Goal: Information Seeking & Learning: Learn about a topic

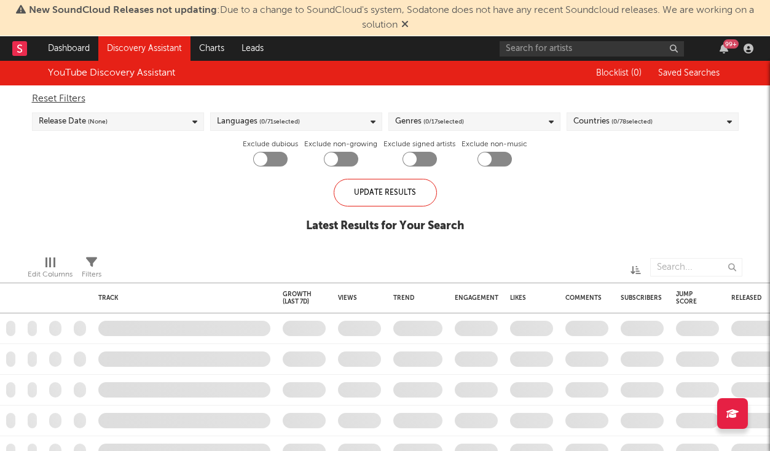
checkbox input "true"
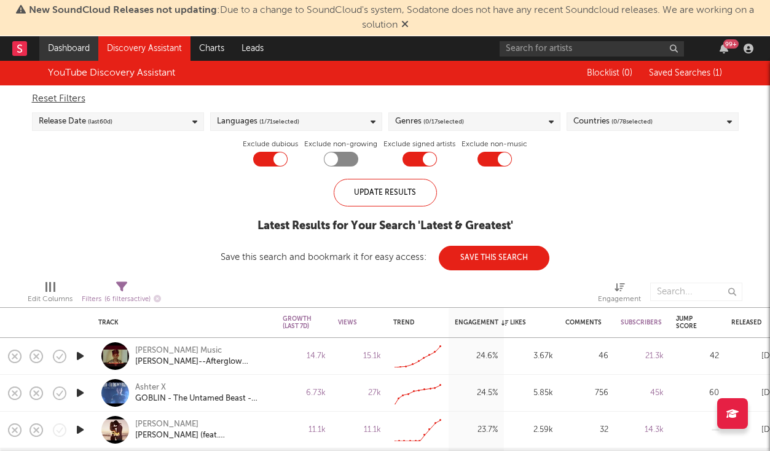
click at [71, 58] on link "Dashboard" at bounding box center [68, 48] width 59 height 25
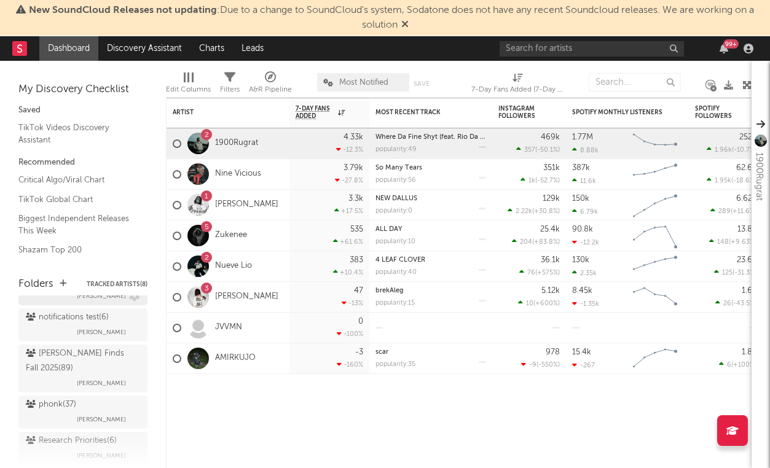
scroll to position [468, 0]
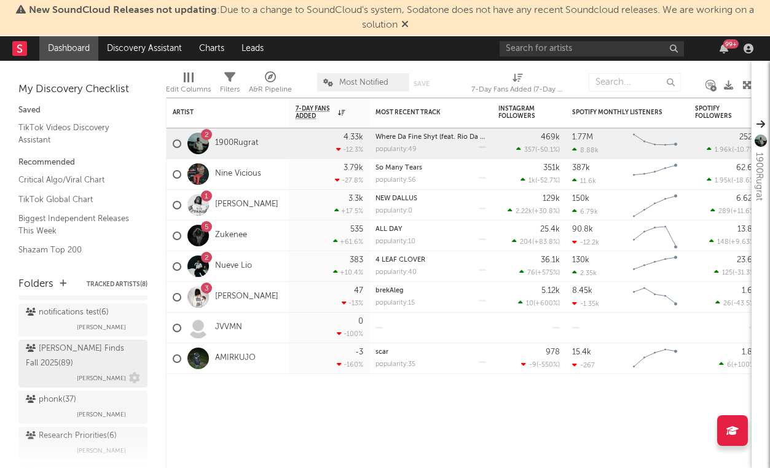
click at [92, 355] on div "[PERSON_NAME] Finds Fall 2025 ( 89 )" at bounding box center [81, 356] width 111 height 29
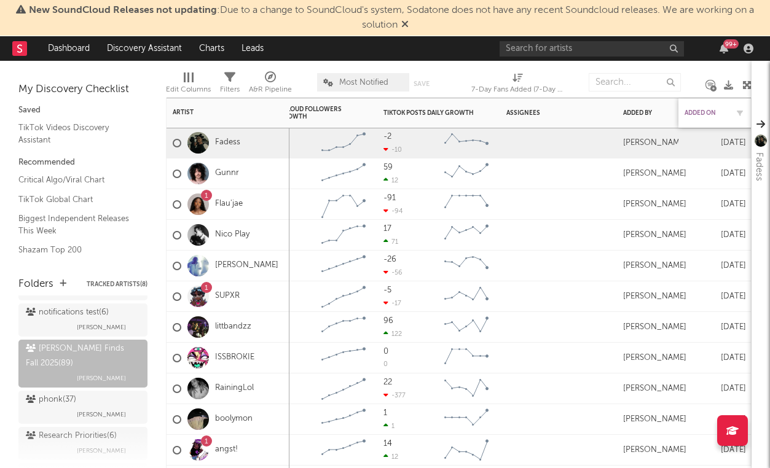
click at [711, 112] on div "Added On" at bounding box center [706, 112] width 43 height 7
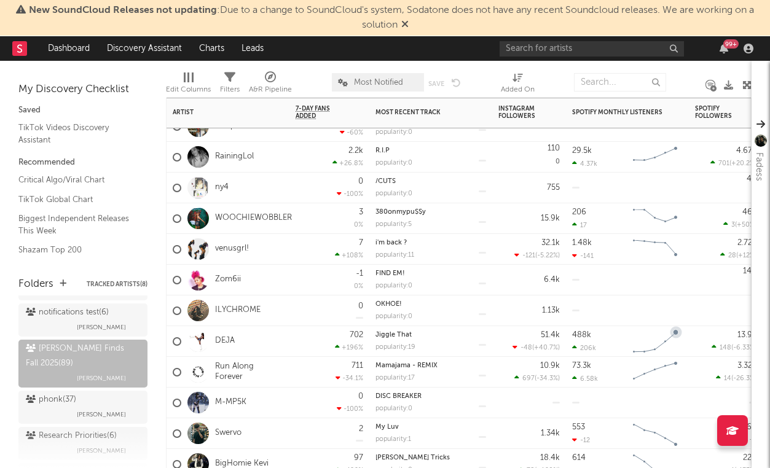
click at [221, 333] on div "DEJA" at bounding box center [204, 342] width 62 height 36
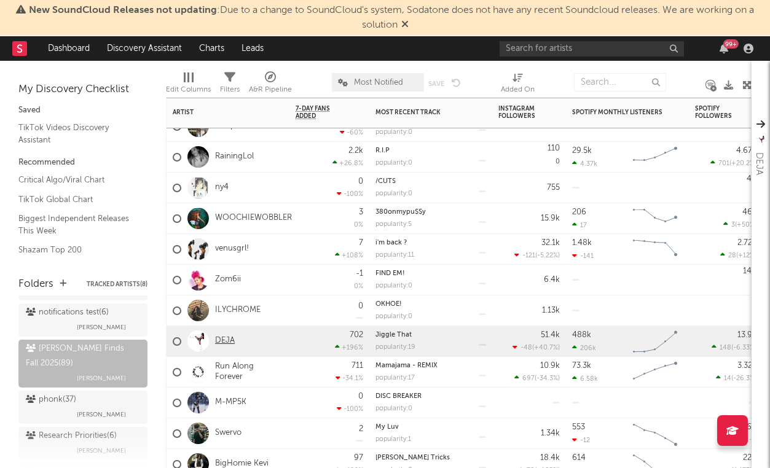
click at [221, 339] on link "DEJA" at bounding box center [225, 341] width 20 height 10
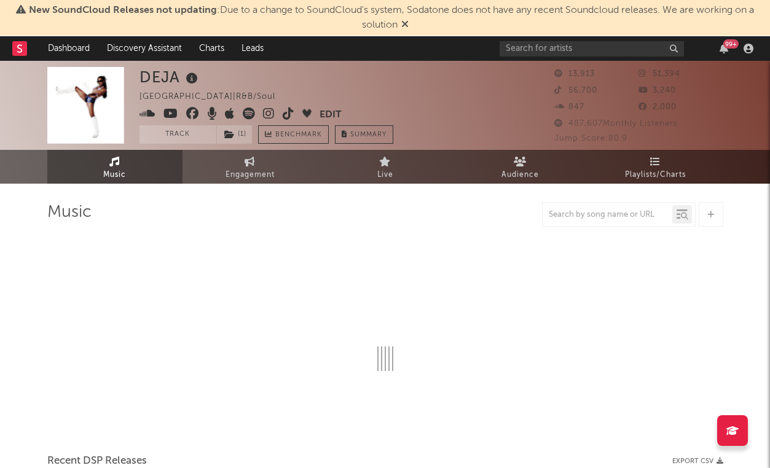
select select "6m"
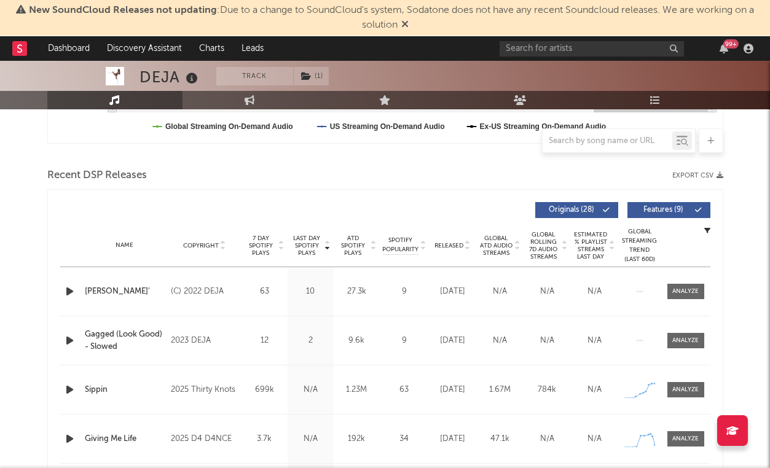
scroll to position [384, 0]
